Goal: Check status: Check status

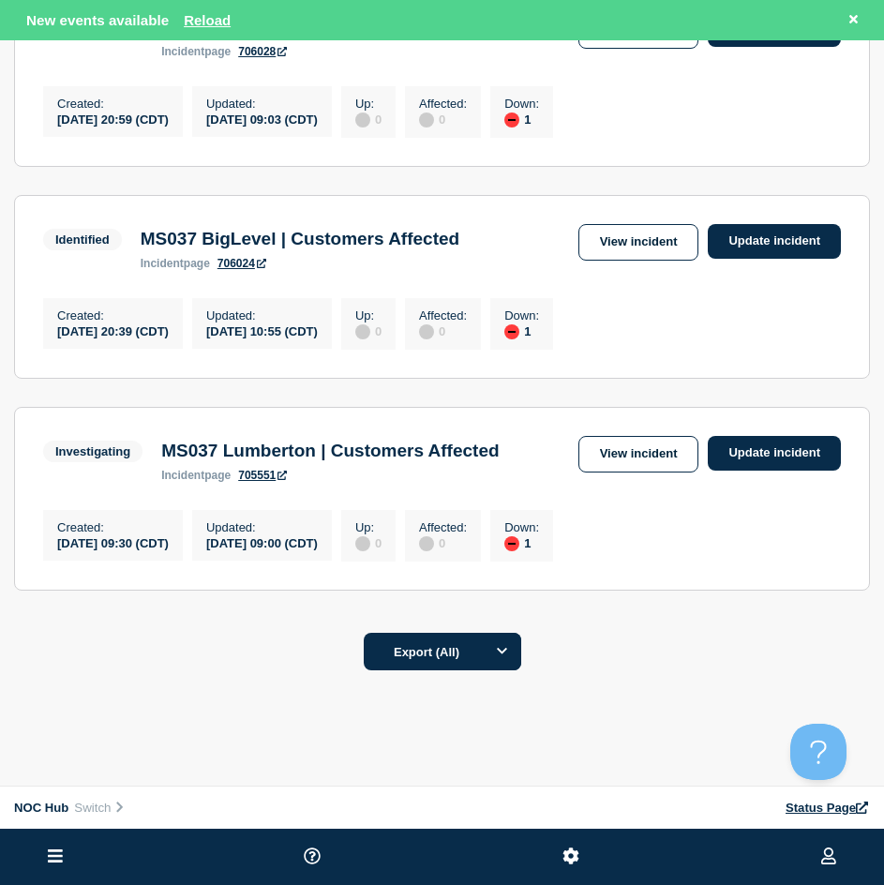
scroll to position [655, 0]
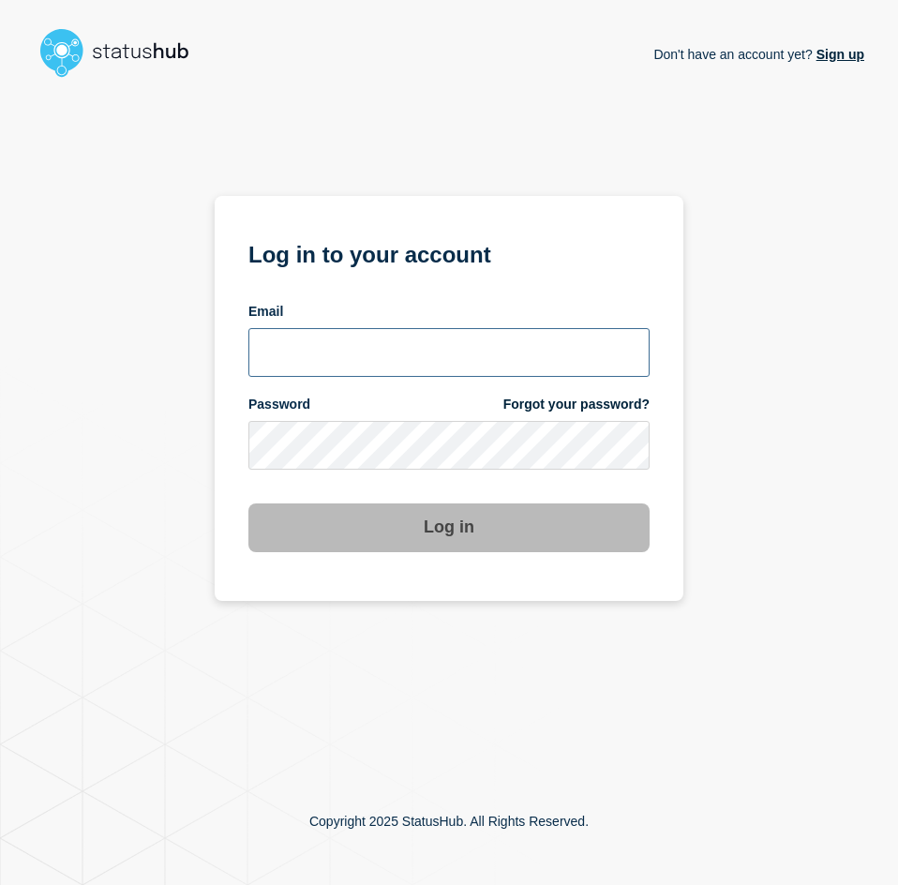
click at [368, 371] on input "email input" at bounding box center [448, 352] width 401 height 49
type input "caleb.stahr@conexon.us"
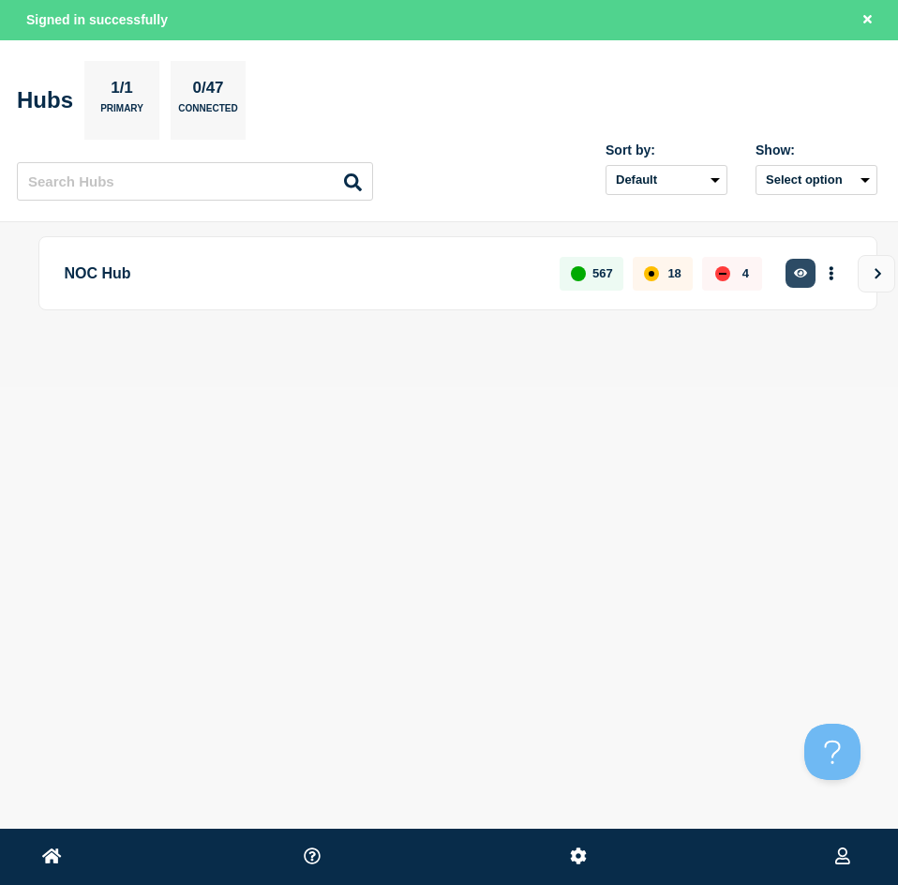
click at [789, 272] on button "button" at bounding box center [801, 273] width 31 height 29
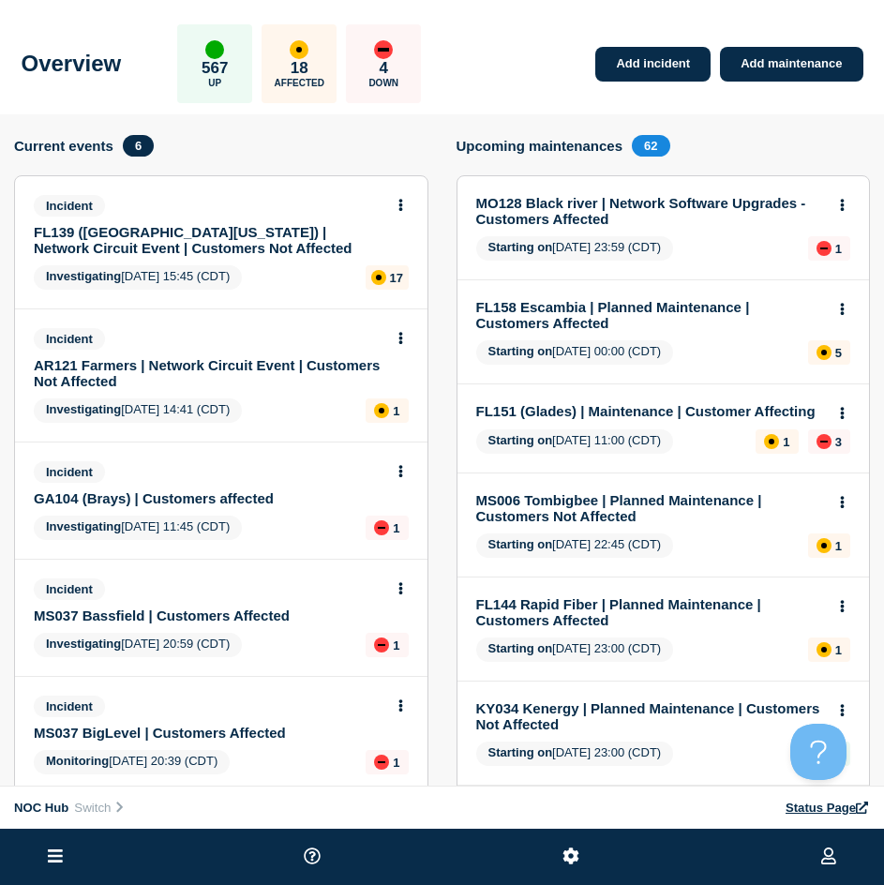
scroll to position [563, 0]
